Goal: Find specific page/section: Find specific page/section

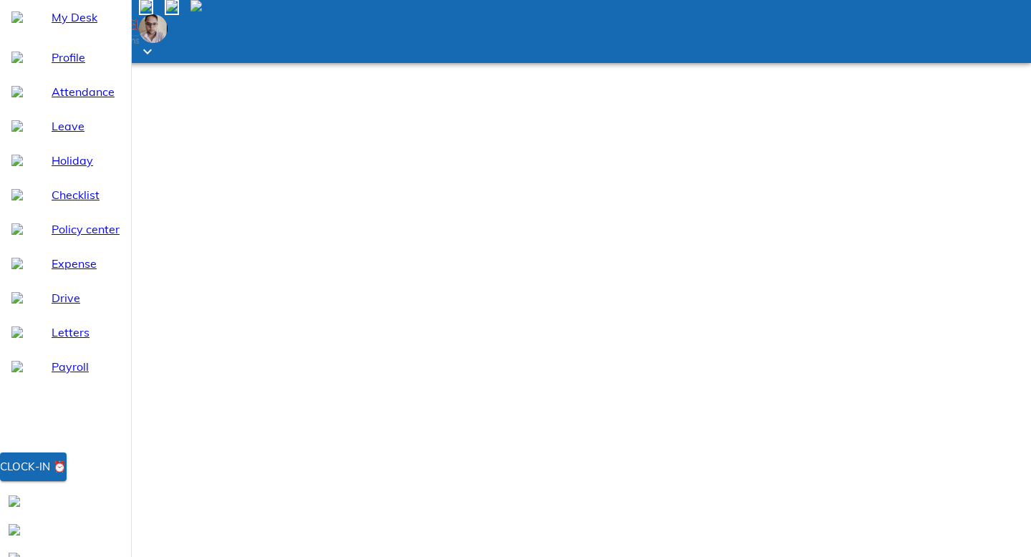
type input "b"
type input "sk bala"
